Goal: Find specific page/section

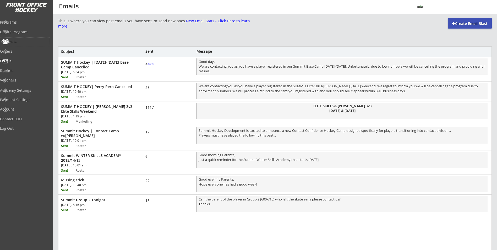
click at [23, 43] on div "Contacts" at bounding box center [24, 42] width 47 height 4
select select ""Players""
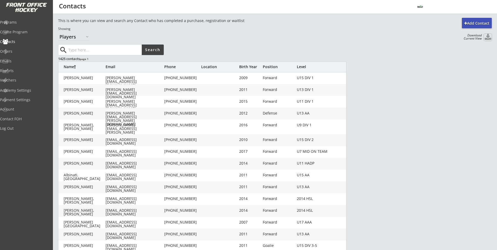
click at [489, 37] on button at bounding box center [488, 37] width 8 height 7
click at [487, 37] on button at bounding box center [488, 37] width 8 height 7
